Goal: Task Accomplishment & Management: Use online tool/utility

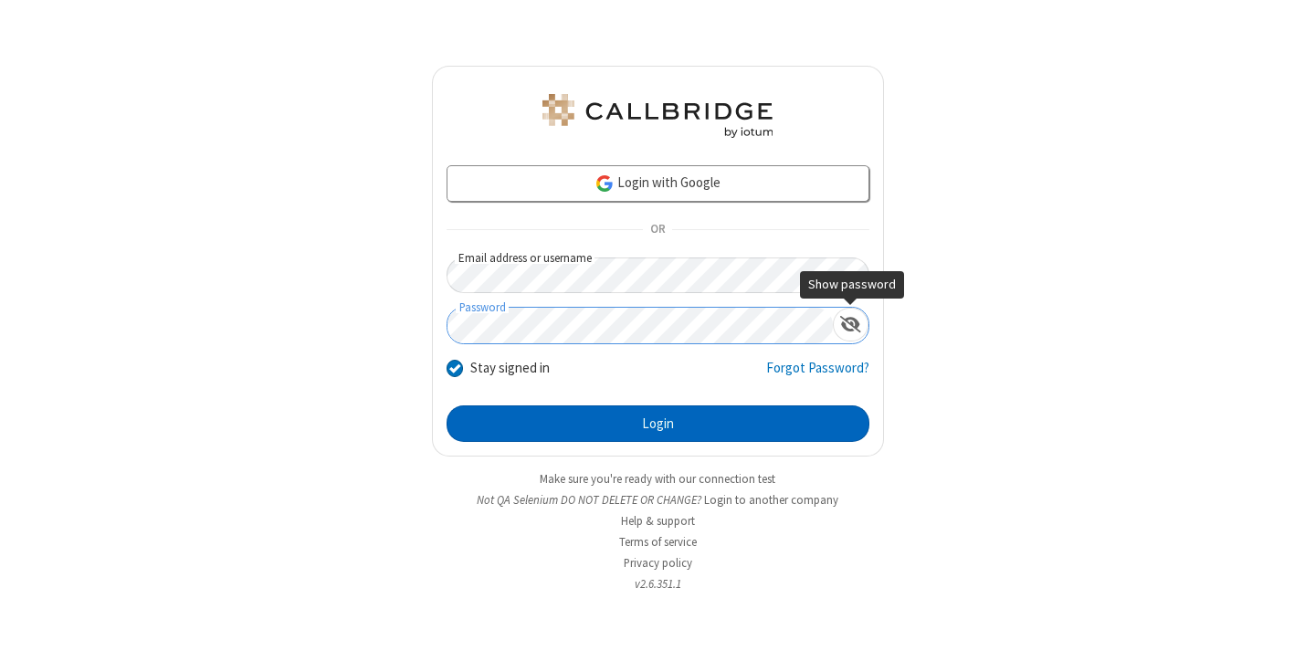
click at [658, 424] on button "Login" at bounding box center [658, 424] width 423 height 37
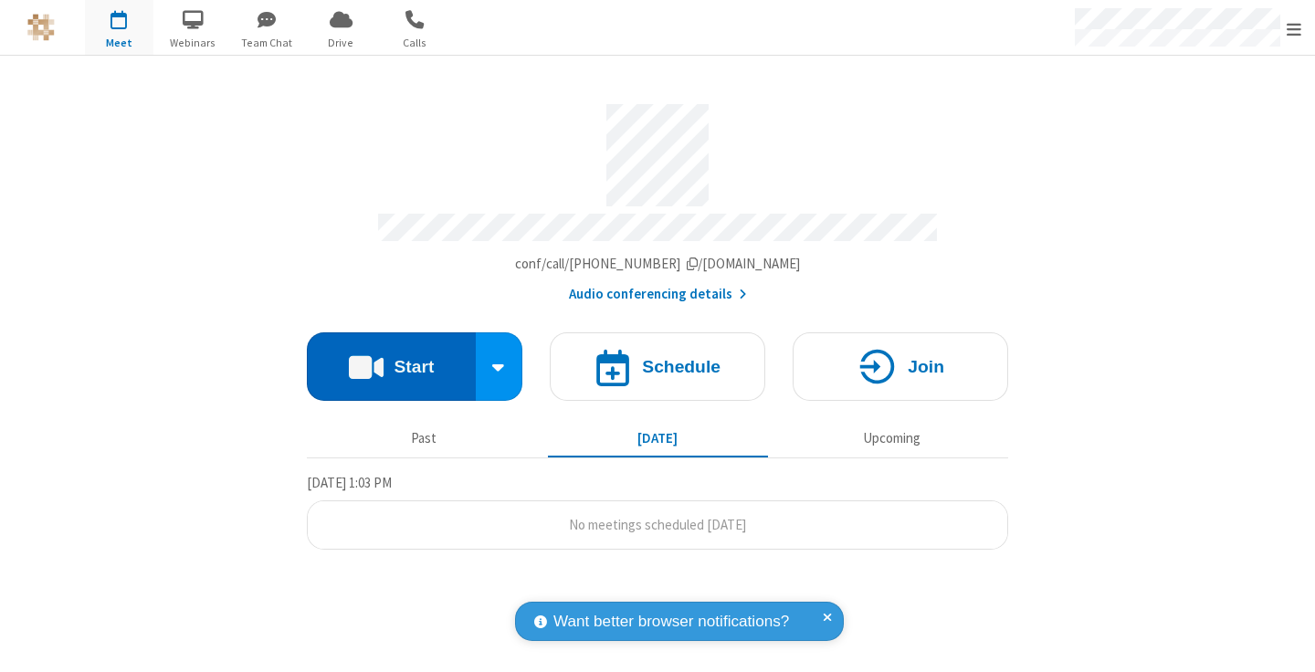
click at [391, 358] on button "Start" at bounding box center [391, 367] width 169 height 69
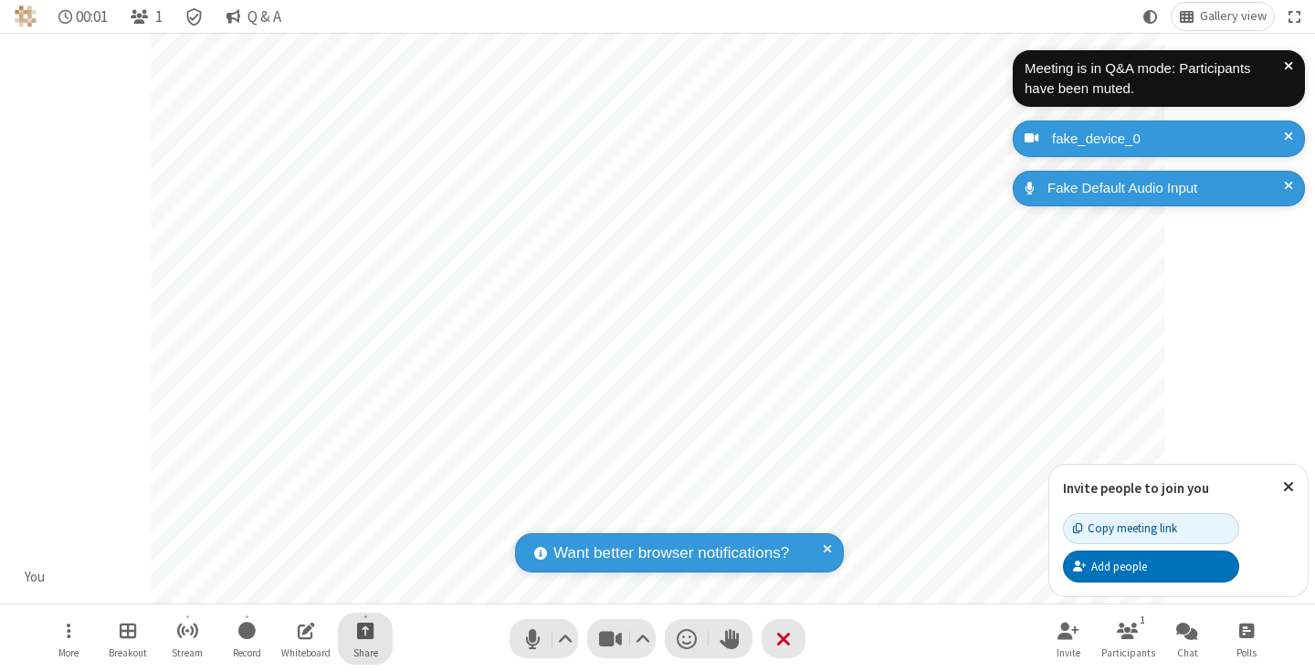
click at [365, 630] on span "Start sharing" at bounding box center [365, 630] width 17 height 23
